Goal: Use online tool/utility: Utilize a website feature to perform a specific function

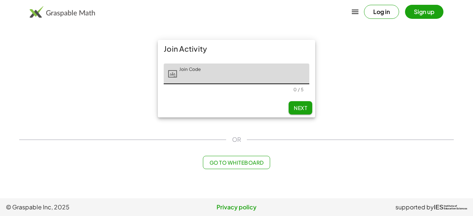
click at [222, 161] on span "Go to Whiteboard" at bounding box center [236, 162] width 54 height 7
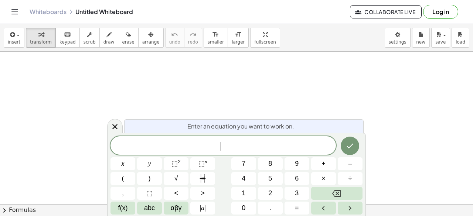
click at [275, 164] on button "8" at bounding box center [270, 163] width 25 height 13
click at [116, 166] on button "x" at bounding box center [122, 163] width 25 height 13
click at [325, 179] on button "×" at bounding box center [323, 178] width 25 height 13
click at [344, 195] on button "Backspace" at bounding box center [336, 193] width 51 height 13
click at [325, 159] on span "+" at bounding box center [323, 164] width 4 height 10
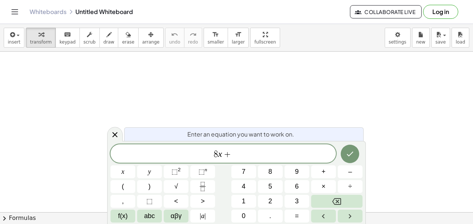
click at [335, 199] on icon "Backspace" at bounding box center [336, 201] width 9 height 9
click at [353, 173] on button "–" at bounding box center [349, 171] width 25 height 13
click at [270, 172] on span "8" at bounding box center [270, 172] width 4 height 10
click at [295, 213] on span "=" at bounding box center [297, 216] width 4 height 10
click at [271, 199] on span "2" at bounding box center [270, 201] width 4 height 10
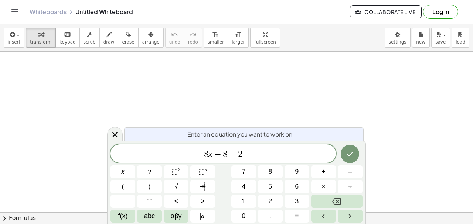
click at [125, 170] on button "x" at bounding box center [122, 171] width 25 height 13
click at [325, 187] on span "×" at bounding box center [323, 187] width 4 height 10
click at [334, 203] on icon "Backspace" at bounding box center [336, 201] width 9 height 9
click at [323, 170] on span "+" at bounding box center [323, 172] width 4 height 10
click at [243, 201] on span "1" at bounding box center [243, 201] width 4 height 10
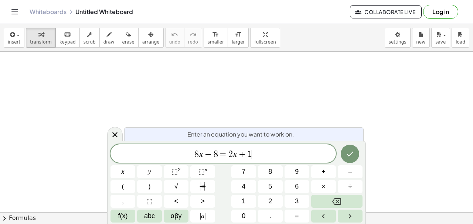
click at [294, 187] on button "6" at bounding box center [296, 186] width 25 height 13
click at [349, 156] on icon "Done" at bounding box center [350, 154] width 7 height 5
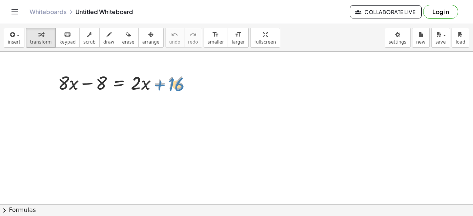
click at [160, 81] on div at bounding box center [127, 82] width 147 height 25
drag, startPoint x: 86, startPoint y: 82, endPoint x: 191, endPoint y: 81, distance: 105.6
click at [191, 81] on div at bounding box center [127, 82] width 147 height 25
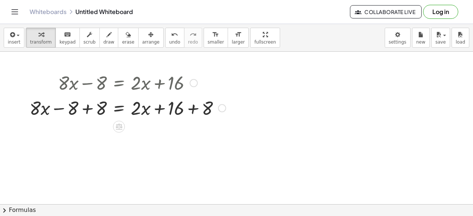
click at [191, 107] on div at bounding box center [127, 107] width 203 height 25
click at [191, 107] on div at bounding box center [115, 107] width 179 height 25
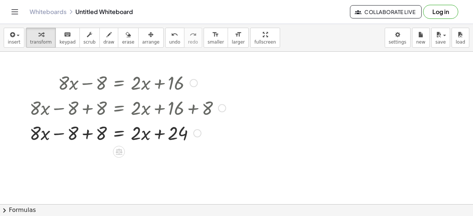
click at [86, 135] on div at bounding box center [127, 132] width 203 height 25
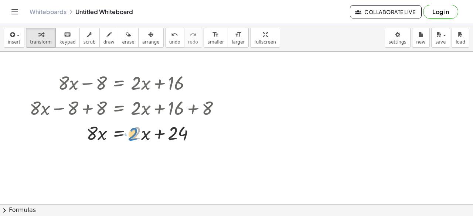
drag, startPoint x: 136, startPoint y: 132, endPoint x: 132, endPoint y: 131, distance: 3.8
click at [132, 131] on div at bounding box center [127, 132] width 203 height 25
drag, startPoint x: 159, startPoint y: 133, endPoint x: 127, endPoint y: 129, distance: 32.1
click at [127, 129] on div at bounding box center [127, 132] width 203 height 25
drag, startPoint x: 158, startPoint y: 133, endPoint x: 104, endPoint y: 130, distance: 53.7
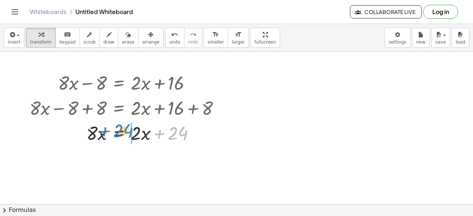
click at [104, 130] on div at bounding box center [127, 132] width 203 height 25
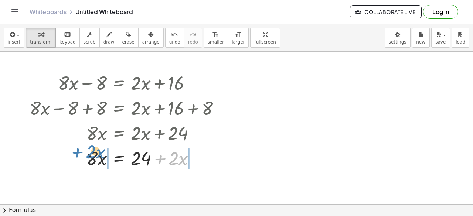
drag, startPoint x: 159, startPoint y: 157, endPoint x: 83, endPoint y: 151, distance: 77.0
click at [83, 151] on div at bounding box center [127, 157] width 203 height 25
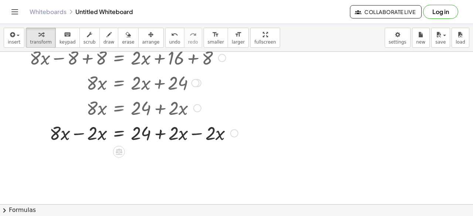
scroll to position [49, 0]
click at [80, 133] on div at bounding box center [134, 133] width 216 height 25
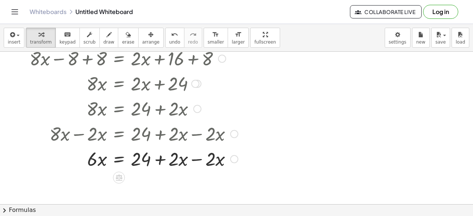
click at [195, 158] on div at bounding box center [134, 158] width 216 height 25
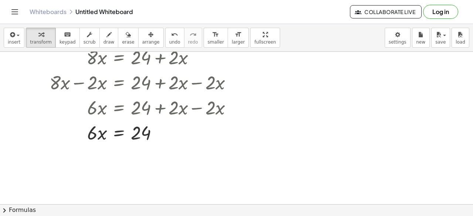
scroll to position [101, 0]
drag, startPoint x: 91, startPoint y: 131, endPoint x: 148, endPoint y: 143, distance: 58.9
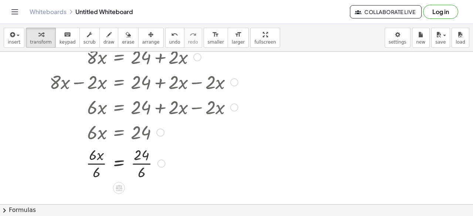
click at [141, 161] on div at bounding box center [134, 162] width 216 height 37
click at [98, 164] on div at bounding box center [134, 162] width 216 height 37
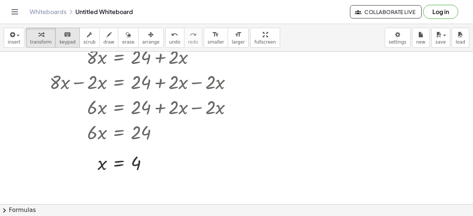
click at [60, 40] on span "keypad" at bounding box center [67, 42] width 16 height 5
click at [61, 40] on span "keypad" at bounding box center [67, 42] width 16 height 5
drag, startPoint x: 97, startPoint y: 125, endPoint x: 152, endPoint y: 131, distance: 55.8
click at [152, 131] on div at bounding box center [134, 131] width 214 height 25
drag, startPoint x: 167, startPoint y: 132, endPoint x: 153, endPoint y: 130, distance: 14.1
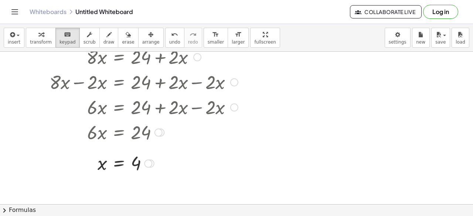
click at [153, 130] on div at bounding box center [134, 131] width 214 height 25
drag, startPoint x: 155, startPoint y: 132, endPoint x: 75, endPoint y: 134, distance: 79.8
click at [119, 133] on div "· 6 · x = 24" at bounding box center [119, 133] width 0 height 0
click at [38, 34] on icon "button" at bounding box center [40, 34] width 5 height 9
drag, startPoint x: 75, startPoint y: 125, endPoint x: 202, endPoint y: 130, distance: 127.1
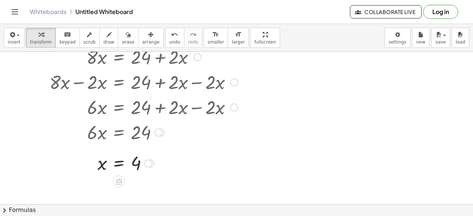
click at [202, 130] on div at bounding box center [134, 131] width 216 height 25
click at [285, 109] on div at bounding box center [236, 128] width 473 height 354
click at [119, 184] on icon at bounding box center [119, 182] width 7 height 6
click at [224, 164] on div at bounding box center [134, 163] width 216 height 24
click at [62, 40] on span "keypad" at bounding box center [67, 42] width 16 height 5
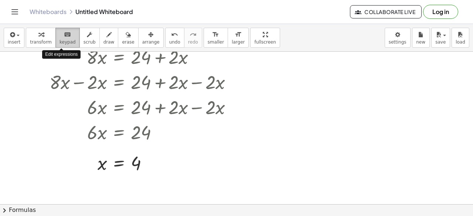
click at [62, 40] on span "keypad" at bounding box center [67, 42] width 16 height 5
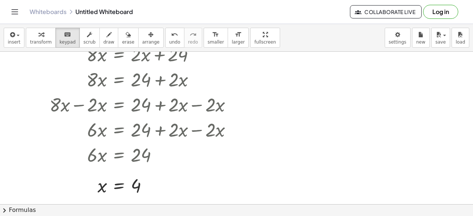
scroll to position [76, 0]
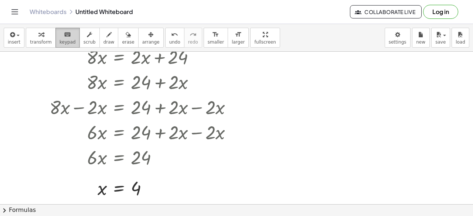
click at [59, 37] on div "keyboard" at bounding box center [67, 34] width 16 height 9
click at [14, 37] on icon "button" at bounding box center [11, 34] width 7 height 9
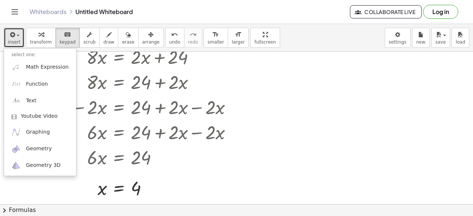
click at [13, 36] on icon "button" at bounding box center [11, 34] width 7 height 9
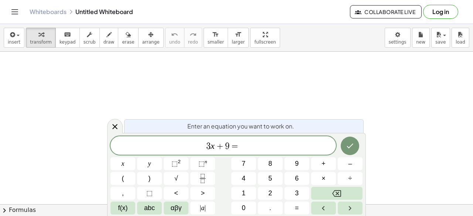
click at [250, 189] on button "1" at bounding box center [243, 193] width 25 height 13
click at [268, 194] on span "2" at bounding box center [270, 193] width 4 height 10
click at [120, 168] on button "x" at bounding box center [122, 163] width 25 height 13
click at [352, 165] on button "–" at bounding box center [349, 163] width 25 height 13
click at [298, 163] on button "9" at bounding box center [296, 163] width 25 height 13
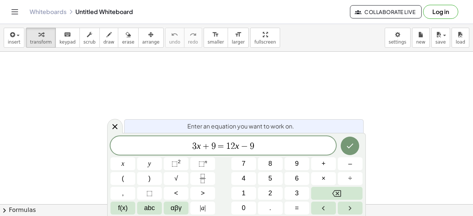
click at [351, 144] on icon "Done" at bounding box center [349, 145] width 9 height 9
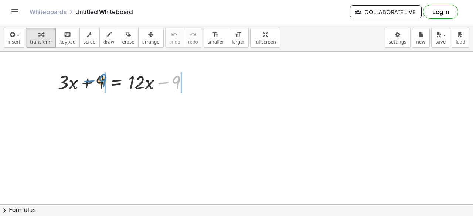
drag, startPoint x: 165, startPoint y: 82, endPoint x: 92, endPoint y: 79, distance: 73.5
click at [92, 79] on div at bounding box center [125, 81] width 143 height 25
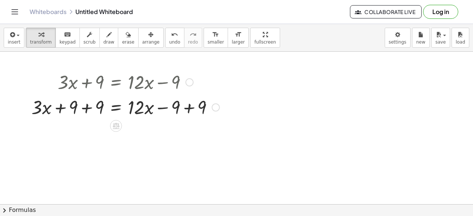
click at [158, 107] on div at bounding box center [125, 106] width 195 height 25
click at [191, 105] on div at bounding box center [125, 106] width 195 height 25
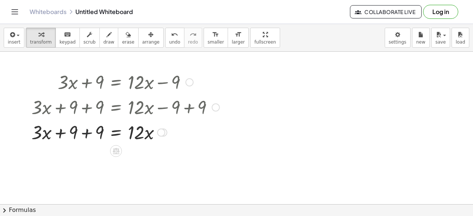
click at [86, 136] on div at bounding box center [125, 131] width 195 height 25
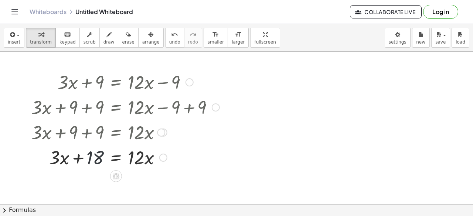
click at [95, 156] on div at bounding box center [125, 156] width 195 height 25
drag, startPoint x: 77, startPoint y: 155, endPoint x: 38, endPoint y: 151, distance: 39.4
click at [38, 151] on div at bounding box center [125, 156] width 195 height 25
click at [169, 43] on span "undo" at bounding box center [174, 42] width 11 height 5
click at [52, 155] on div at bounding box center [129, 156] width 188 height 25
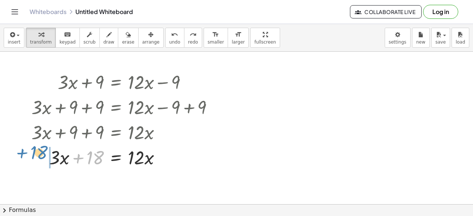
drag, startPoint x: 76, startPoint y: 157, endPoint x: 22, endPoint y: 154, distance: 54.4
click at [22, 154] on div "+ · 3 · x + 9 = + · 12 · x − 9 + · 3 · x + 9 + 9 = + · 12 · x − 9 + 9 + · 3 · x…" at bounding box center [122, 119] width 205 height 104
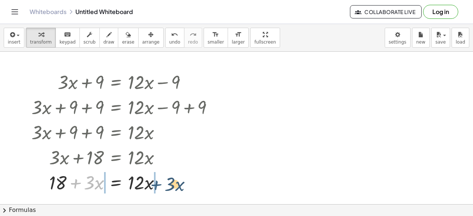
drag, startPoint x: 76, startPoint y: 182, endPoint x: 170, endPoint y: 178, distance: 93.8
click at [170, 178] on div at bounding box center [125, 181] width 195 height 25
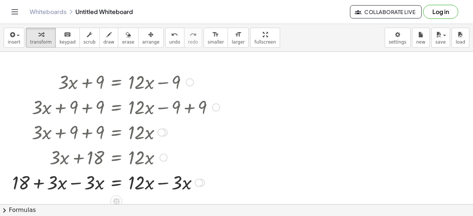
click at [158, 186] on div at bounding box center [115, 181] width 215 height 25
click at [77, 183] on div at bounding box center [115, 181] width 215 height 25
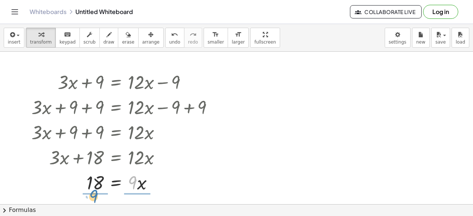
drag, startPoint x: 134, startPoint y: 182, endPoint x: 95, endPoint y: 195, distance: 40.5
click at [137, 183] on div at bounding box center [125, 182] width 195 height 37
click at [93, 182] on div at bounding box center [125, 182] width 195 height 37
